Goal: Task Accomplishment & Management: Manage account settings

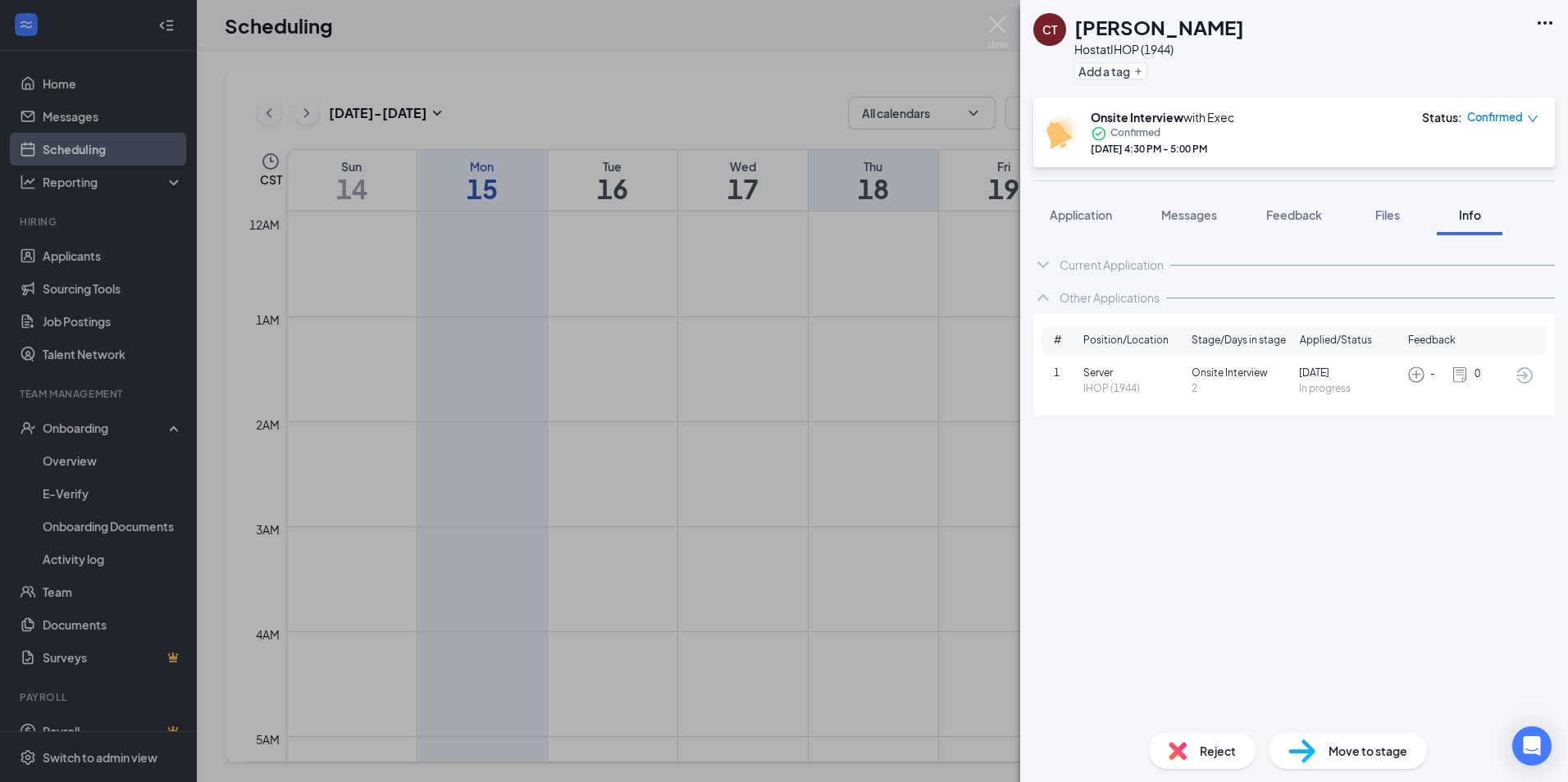
click at [314, 450] on div "CT [PERSON_NAME] Host at IHOP (1944) Add a tag Onsite Interview with Exec Confi…" at bounding box center [784, 391] width 1568 height 782
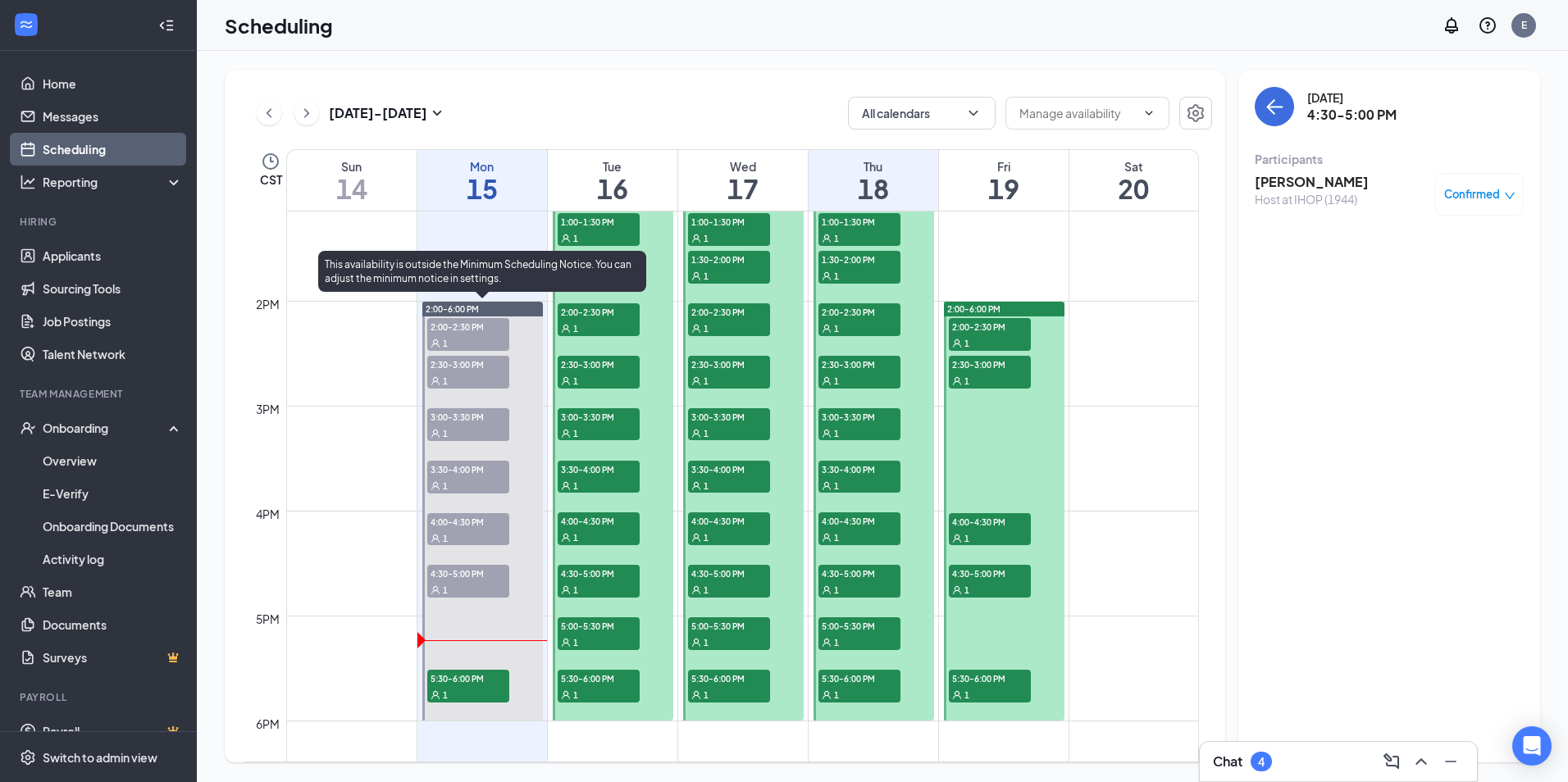
click at [474, 336] on div "1" at bounding box center [467, 342] width 82 height 16
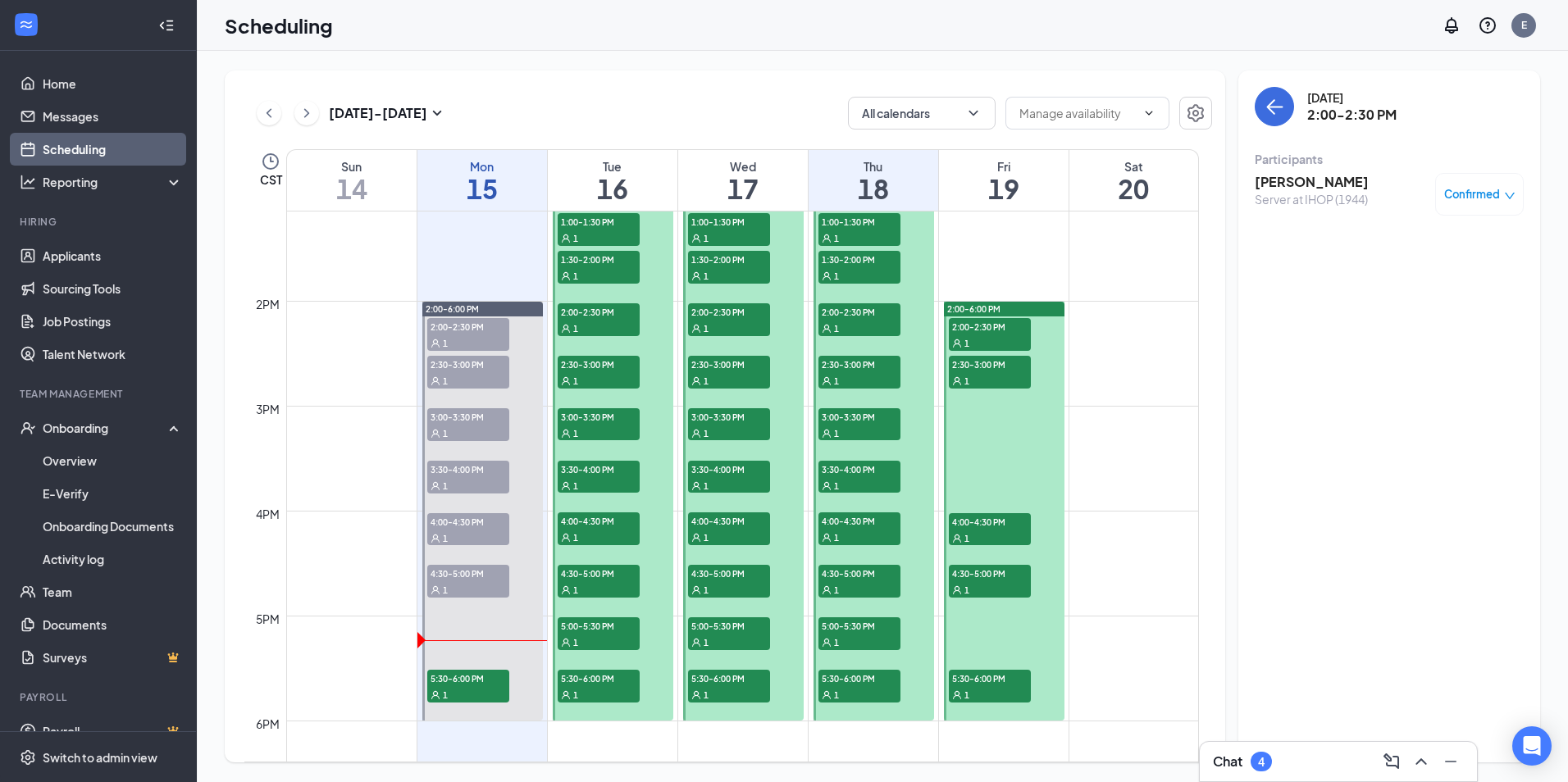
click at [1500, 196] on div "Confirmed" at bounding box center [1479, 194] width 71 height 16
click at [1404, 307] on span "Mark as no-show" at bounding box center [1431, 303] width 91 height 18
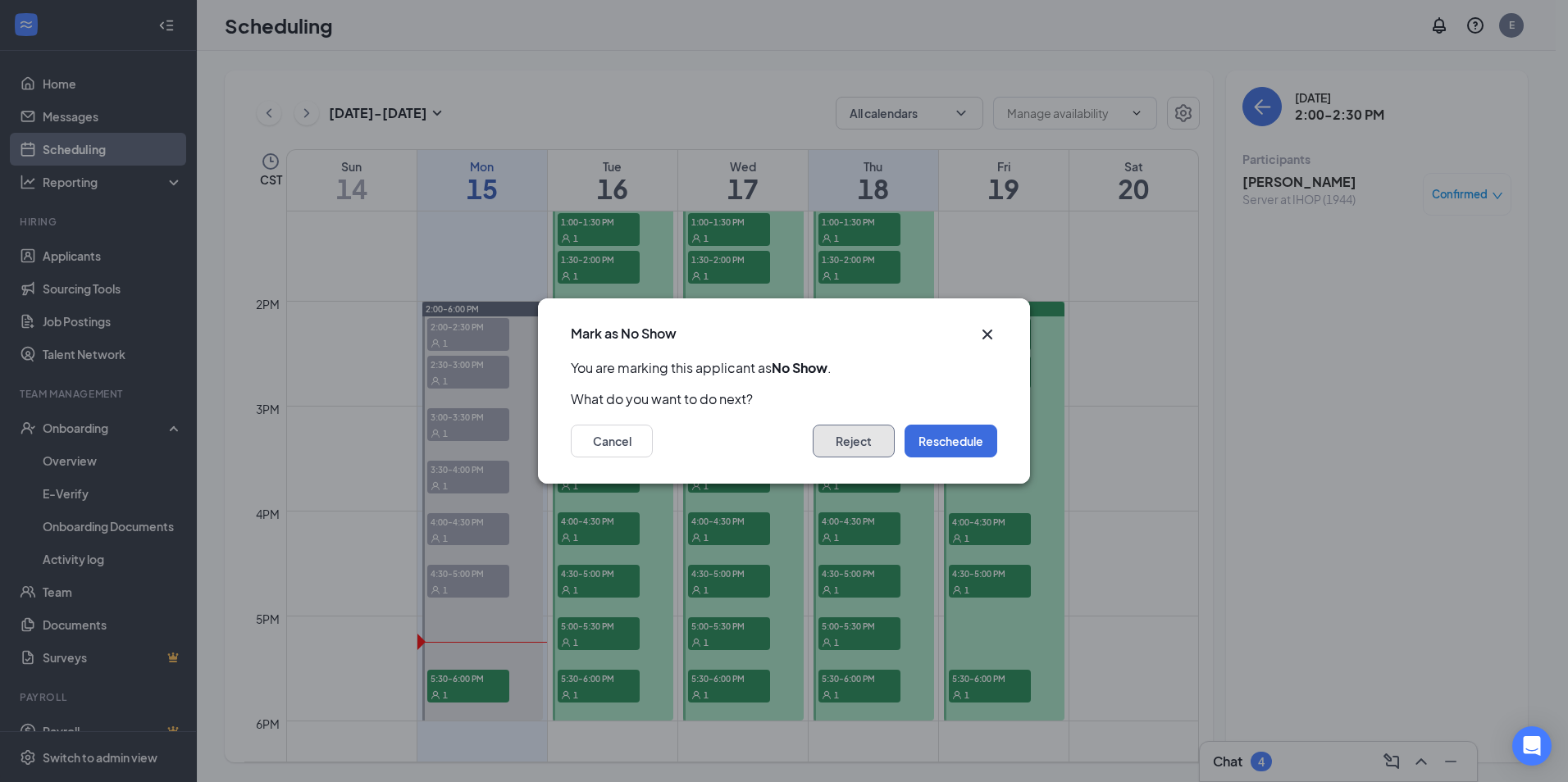
click at [869, 446] on button "Reject" at bounding box center [853, 441] width 82 height 33
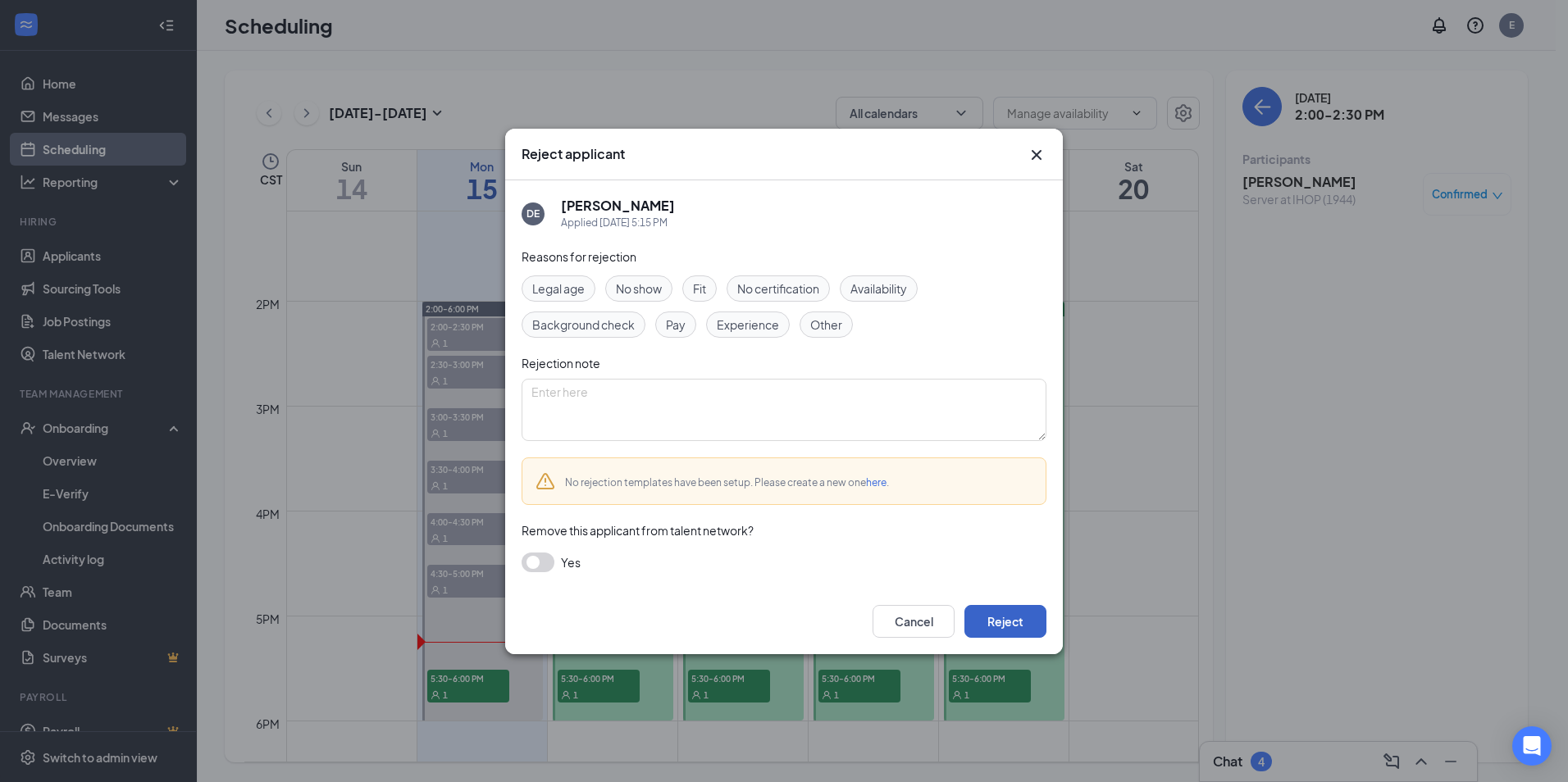
click at [1001, 628] on button "Reject" at bounding box center [1004, 621] width 82 height 33
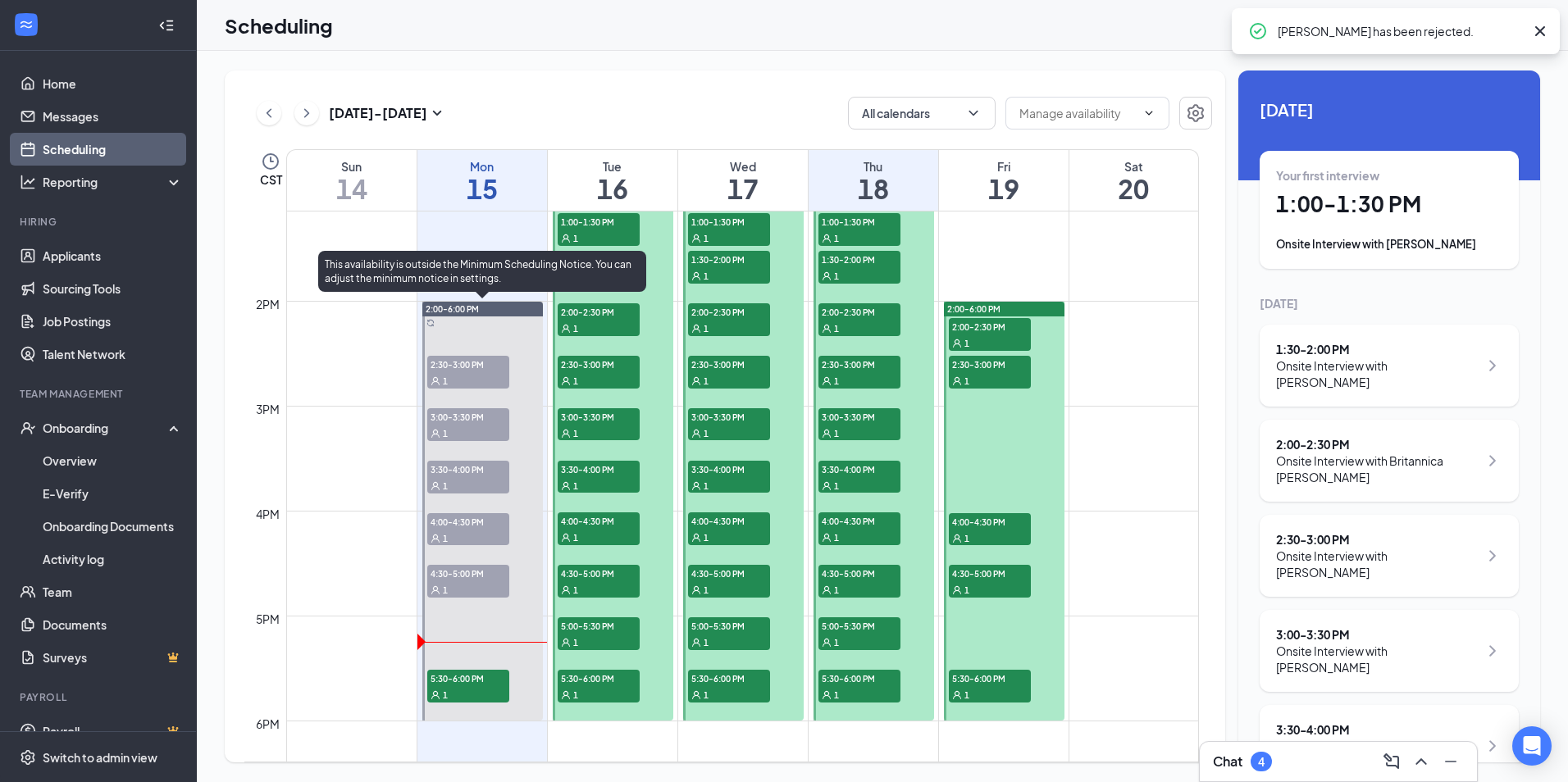
click at [478, 375] on div "1" at bounding box center [467, 380] width 82 height 16
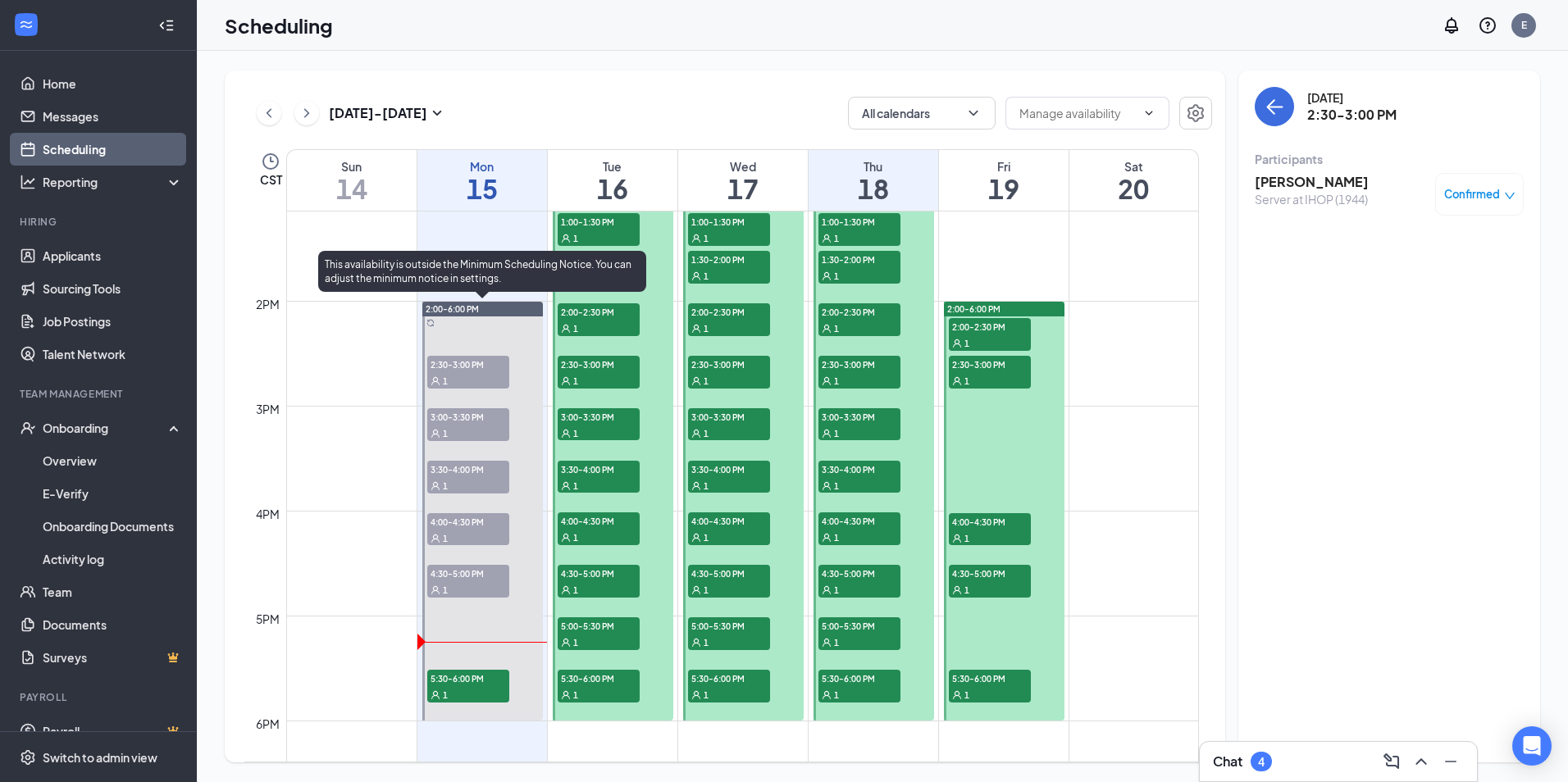
click at [437, 417] on span "3:00-3:30 PM" at bounding box center [467, 416] width 82 height 16
click at [447, 466] on span "3:30-4:00 PM" at bounding box center [467, 468] width 82 height 16
click at [477, 430] on div "1" at bounding box center [467, 433] width 82 height 16
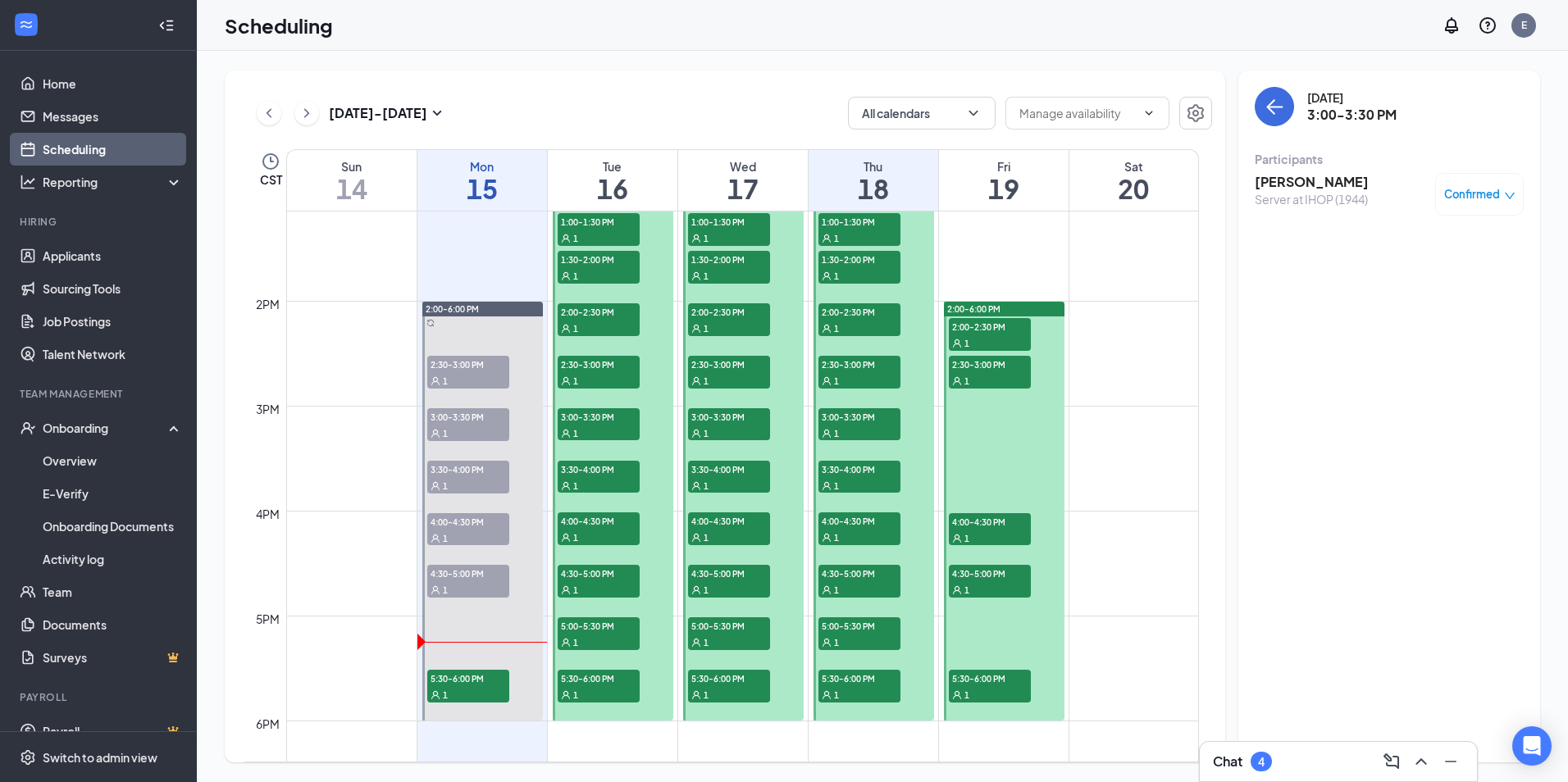
click at [1341, 180] on h3 "[PERSON_NAME]" at bounding box center [1312, 182] width 114 height 18
